Goal: Transaction & Acquisition: Book appointment/travel/reservation

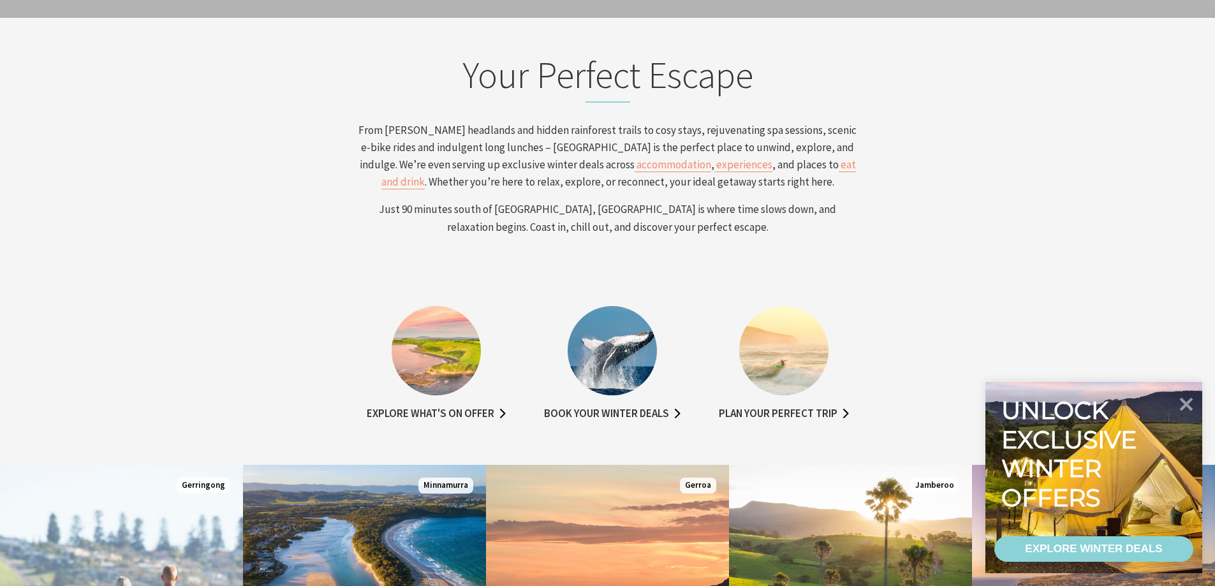
scroll to position [510, 0]
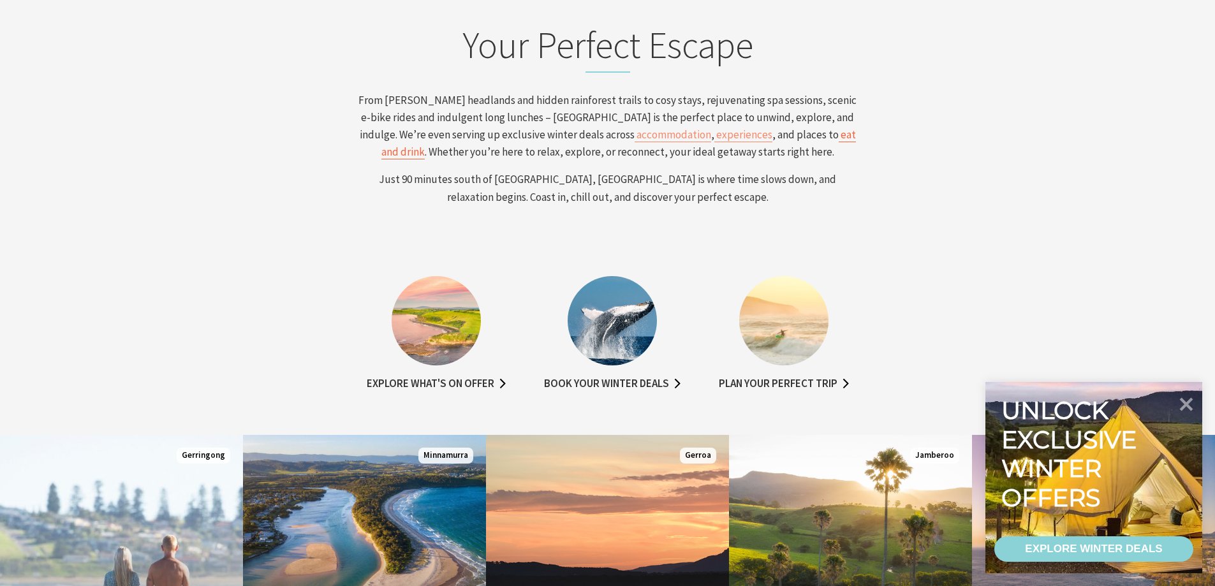
click at [719, 138] on span "eat and drink" at bounding box center [618, 143] width 474 height 31
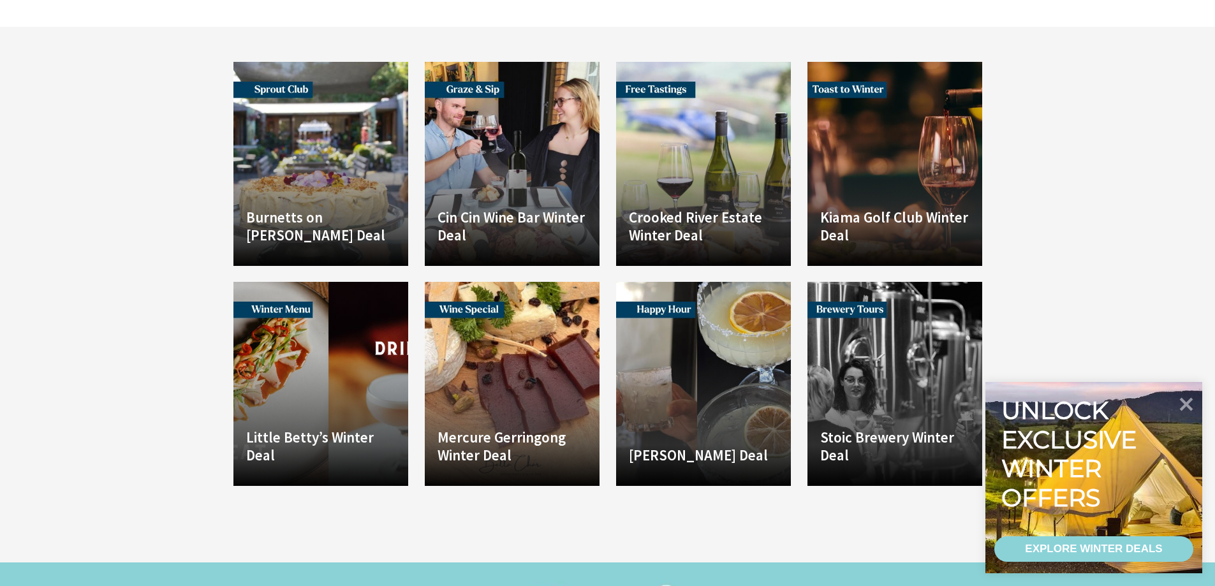
scroll to position [1684, 0]
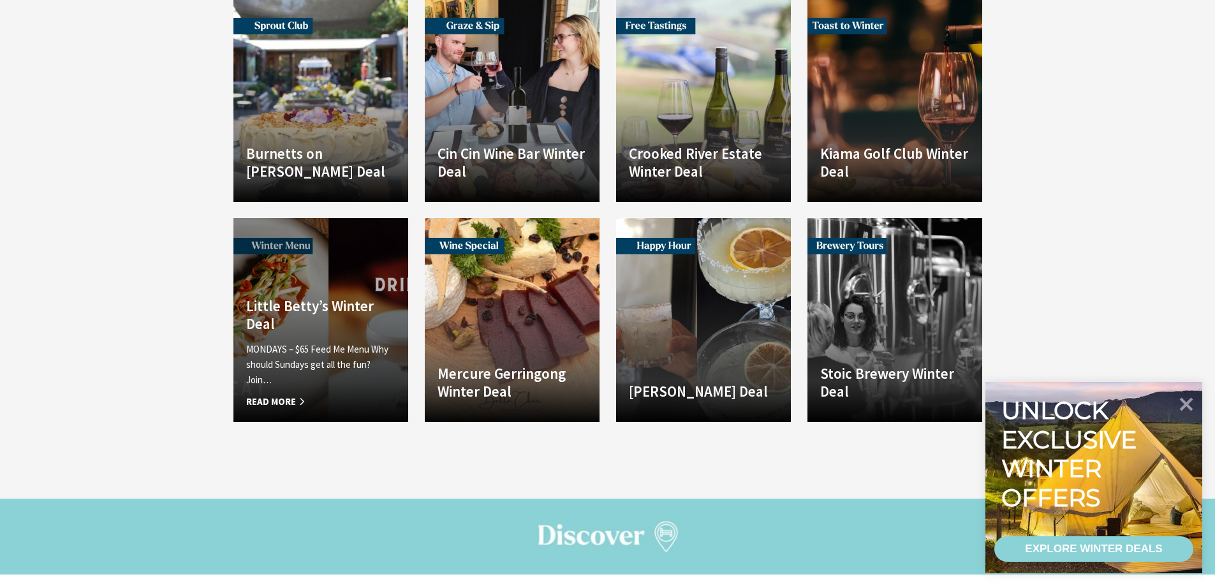
click at [311, 297] on h4 "Little Betty’s Winter Deal" at bounding box center [320, 314] width 149 height 35
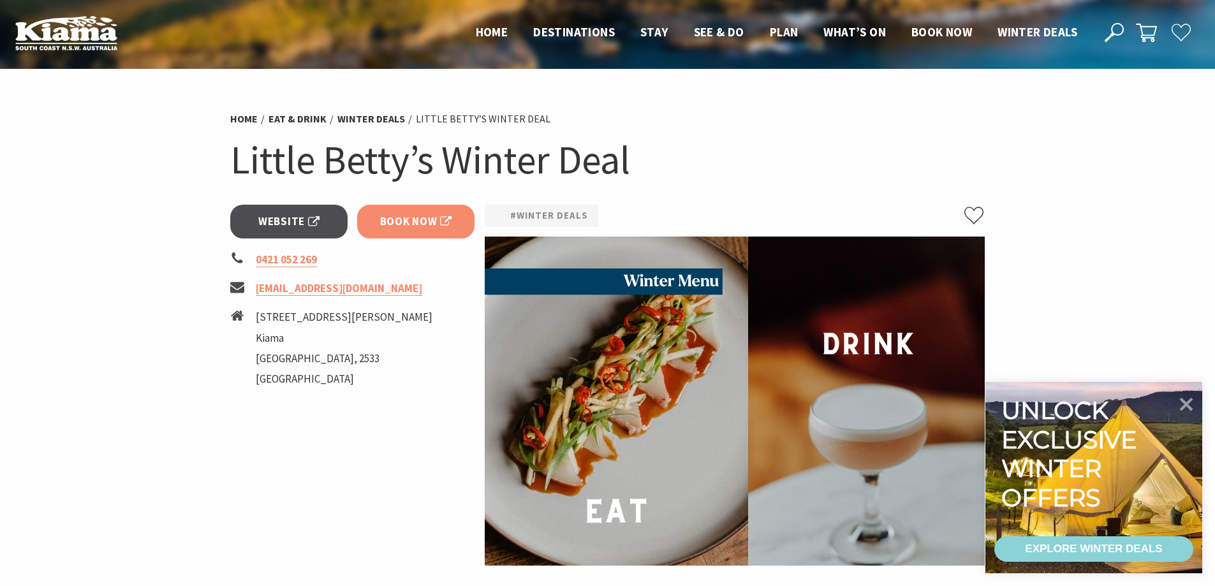
click at [416, 222] on span "Book Now" at bounding box center [416, 221] width 72 height 17
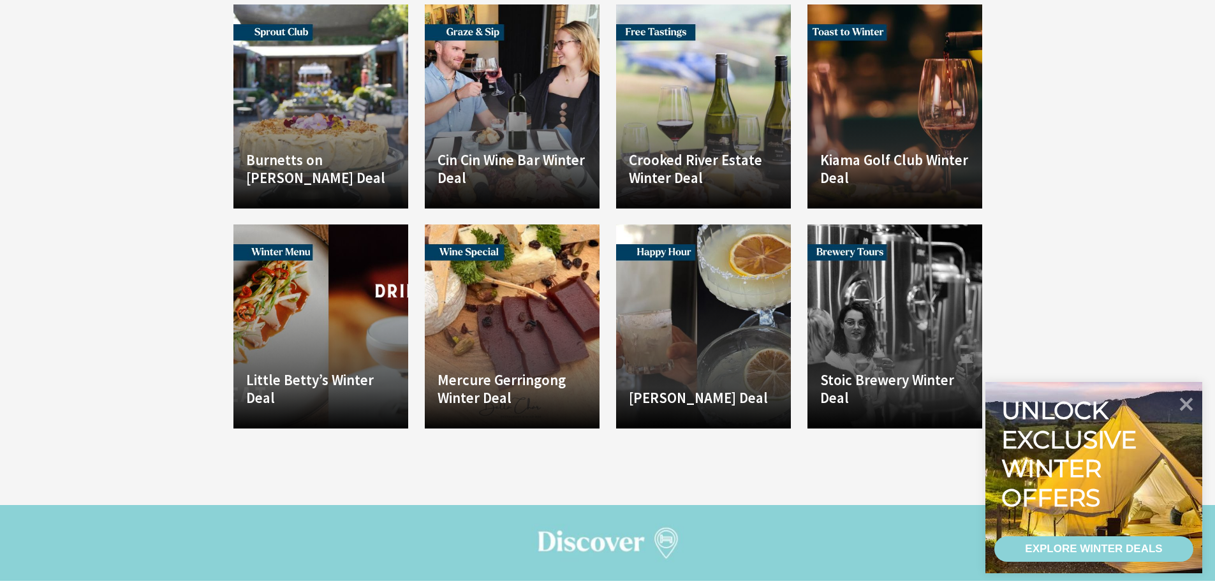
scroll to position [1684, 0]
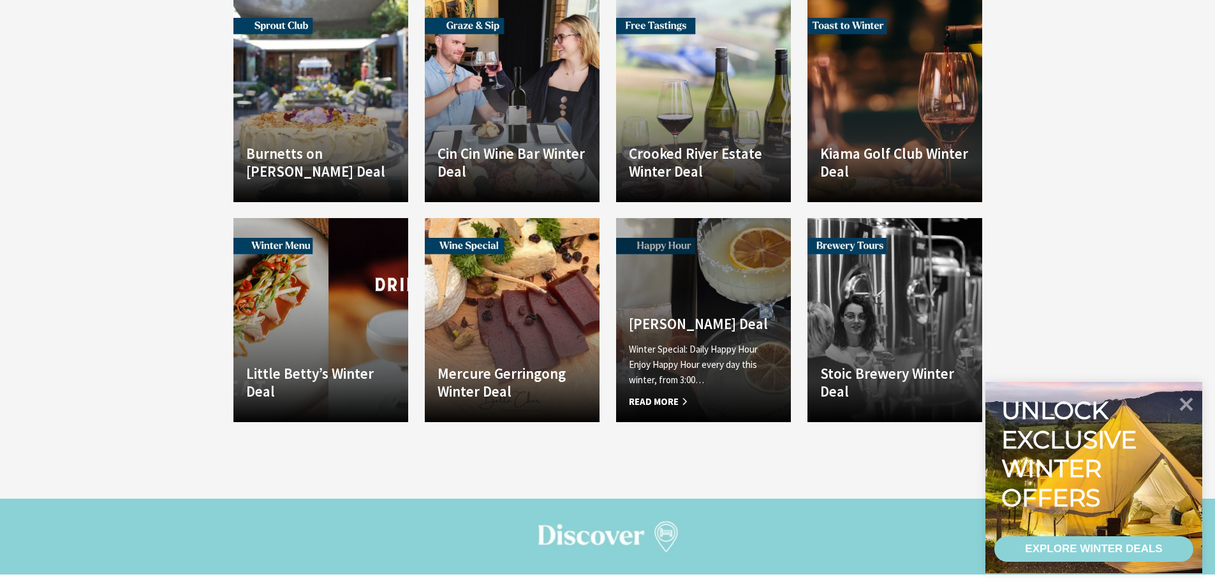
click at [687, 269] on link "Another Image Used [PERSON_NAME] Deal Winter Special: Daily Happy Hour Enjoy Ha…" at bounding box center [703, 320] width 175 height 204
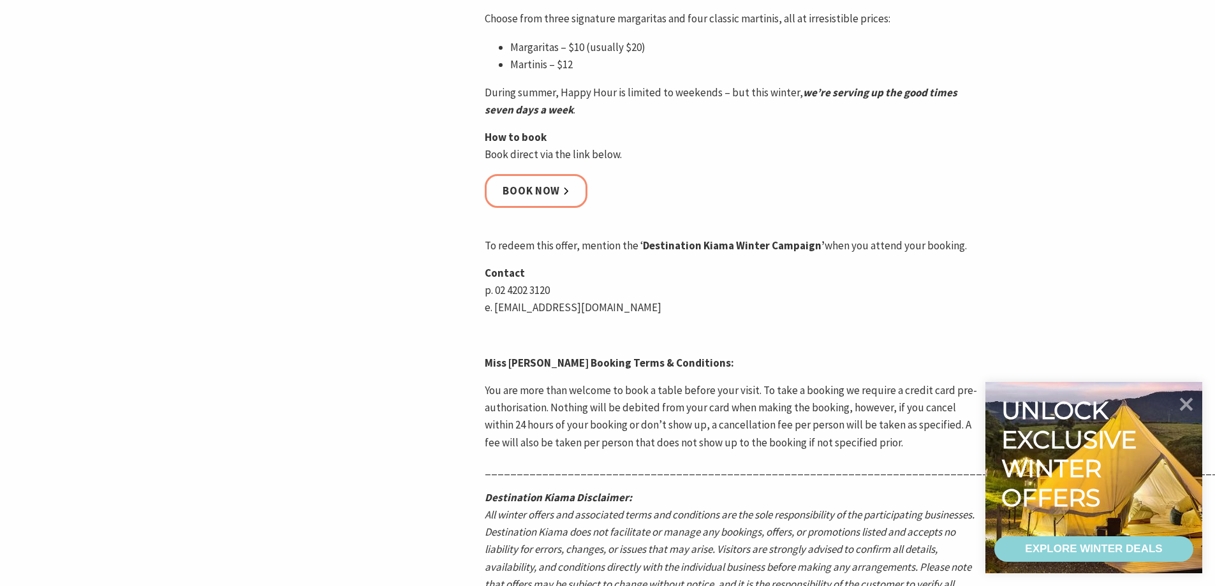
scroll to position [638, 0]
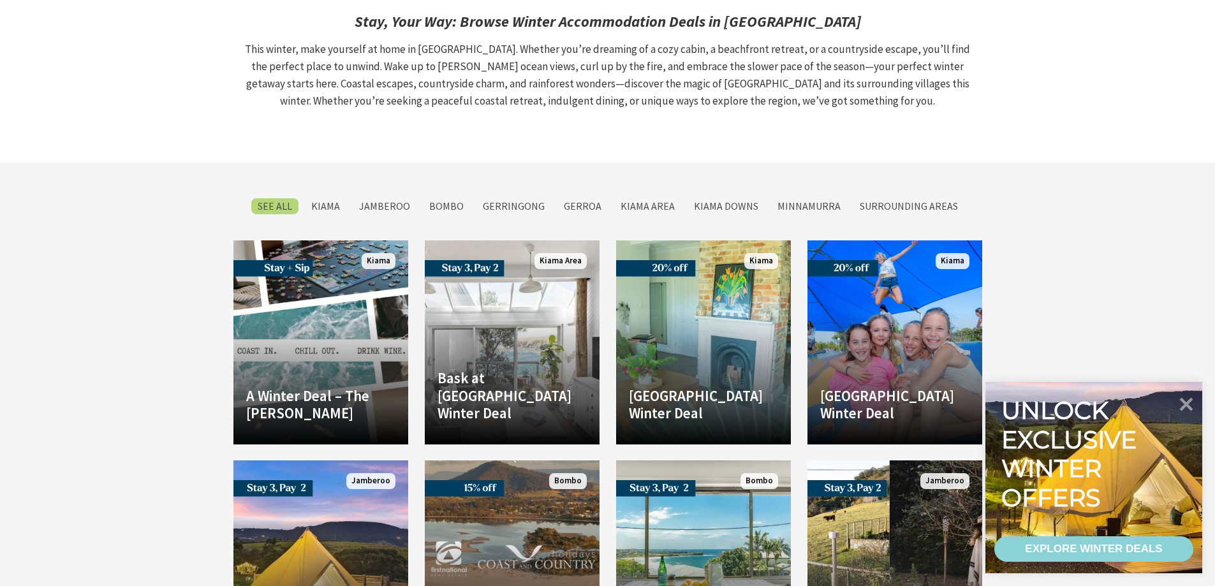
scroll to position [2321, 0]
